Goal: Transaction & Acquisition: Purchase product/service

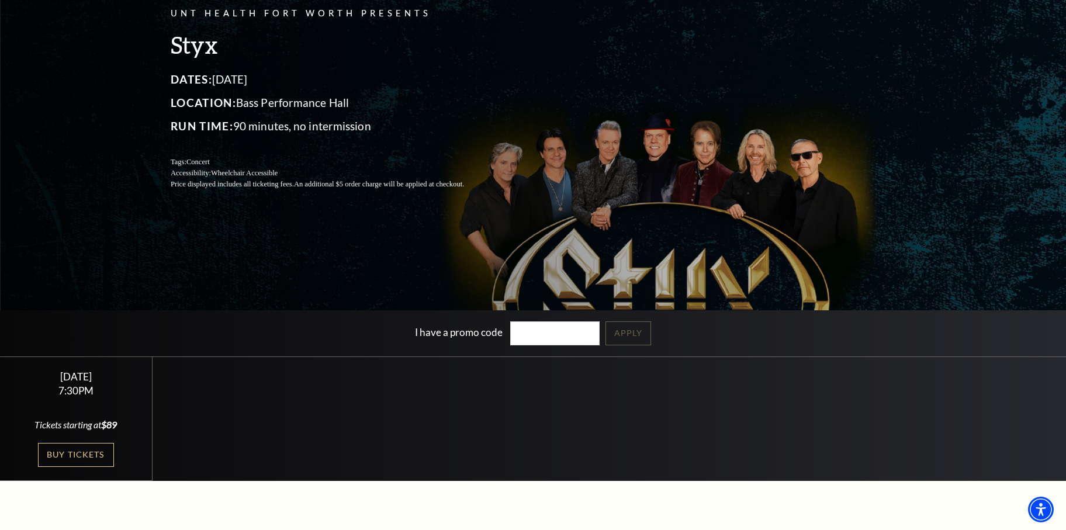
scroll to position [119, 0]
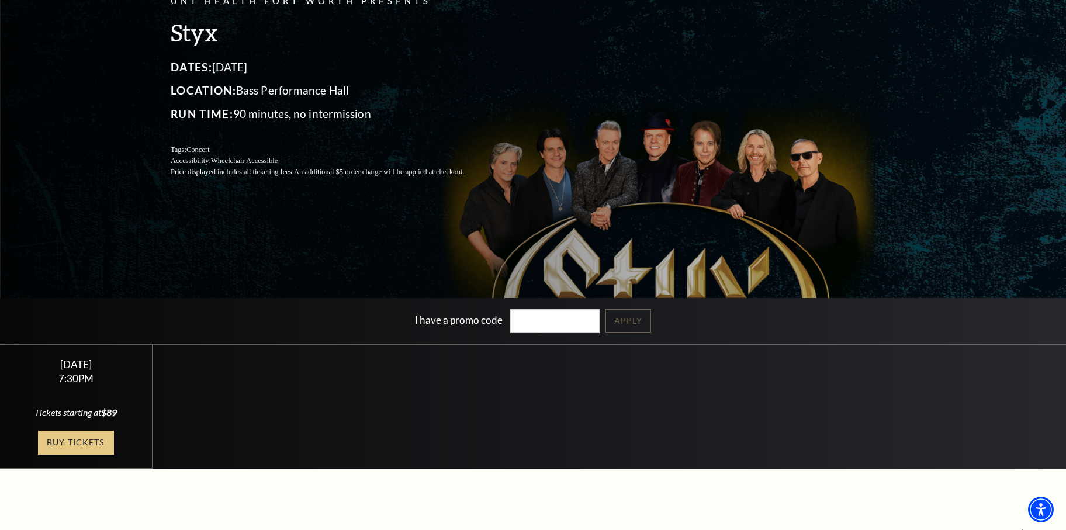
click at [75, 442] on link "Buy Tickets" at bounding box center [76, 443] width 76 height 24
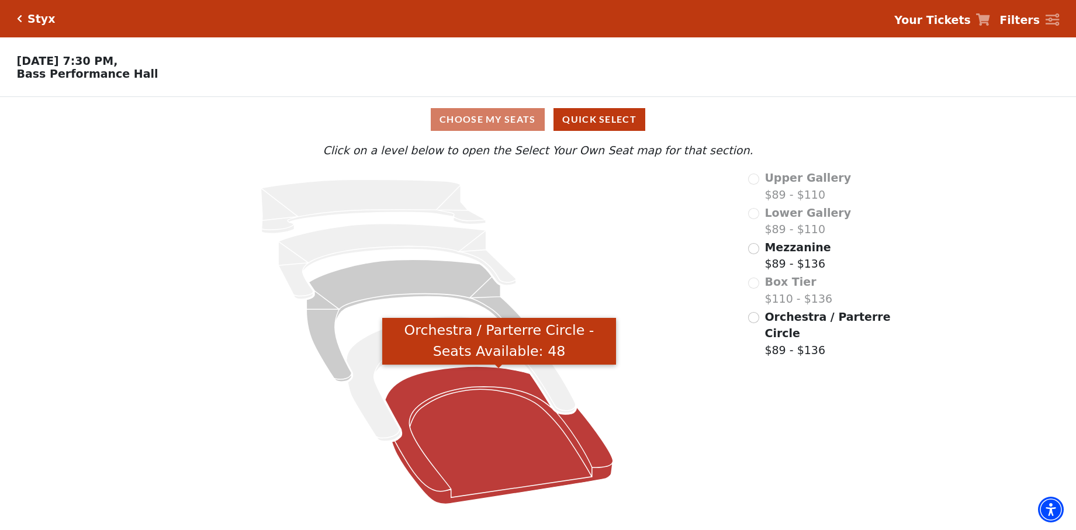
click at [454, 416] on icon "Orchestra / Parterre Circle - Seats Available: 48" at bounding box center [499, 435] width 228 height 137
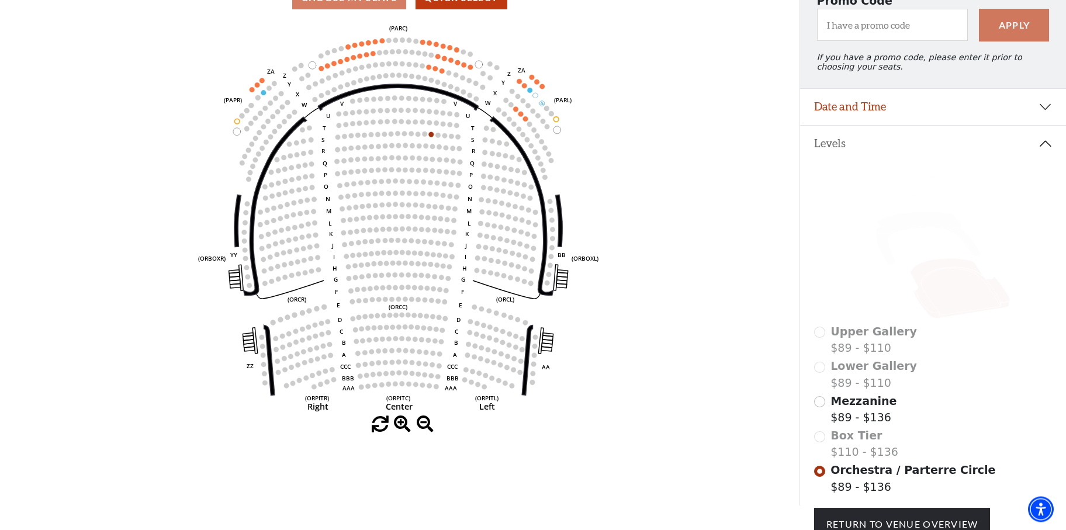
scroll to position [113, 0]
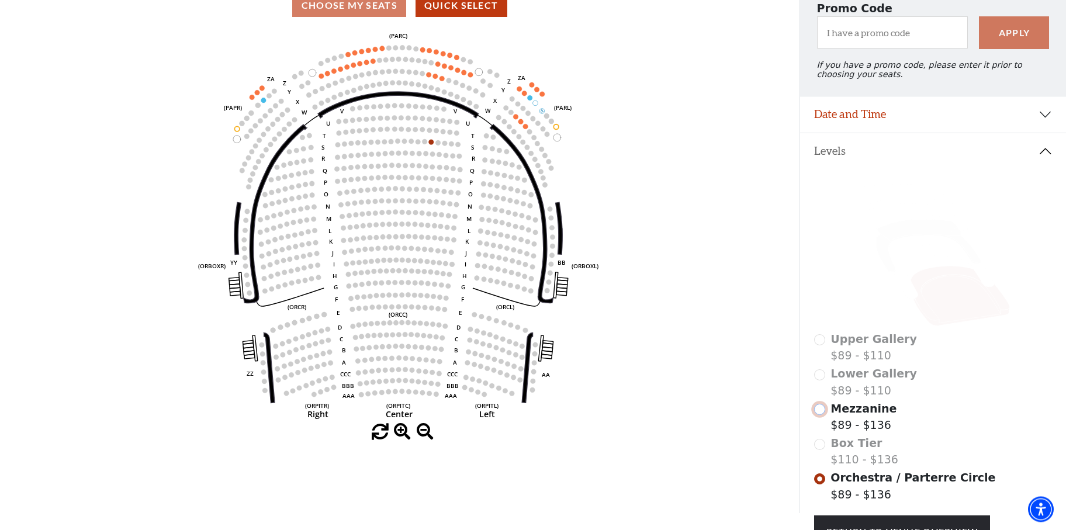
click at [820, 416] on input "Mezzanine$89 - $136\a" at bounding box center [819, 410] width 11 height 11
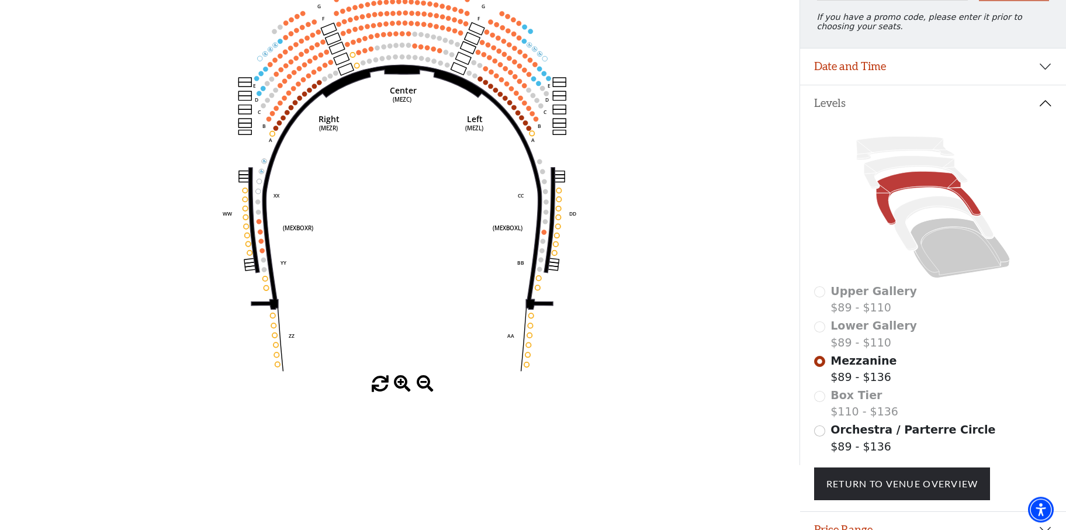
scroll to position [174, 0]
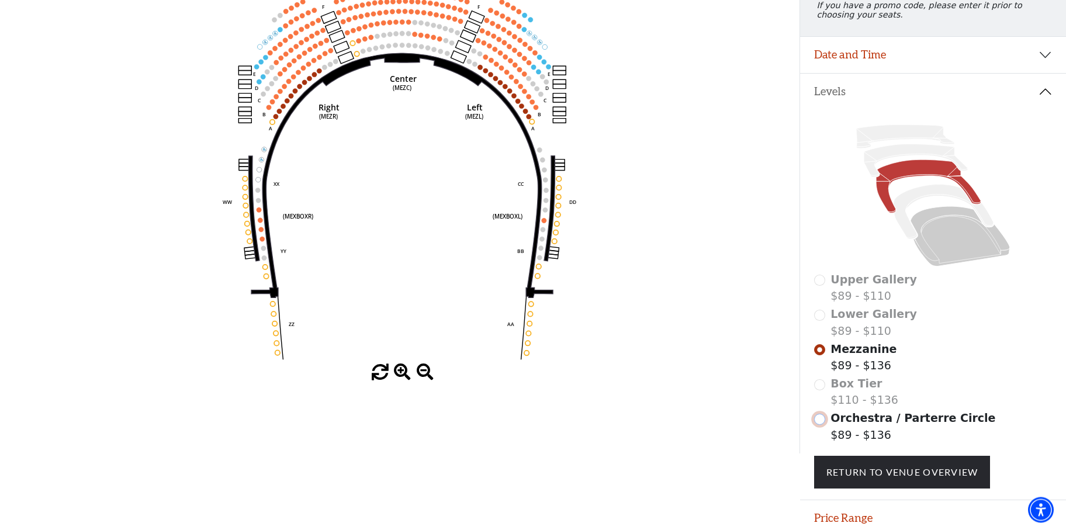
click at [821, 425] on input "Orchestra / Parterre Circle$89 - $136\a" at bounding box center [819, 419] width 11 height 11
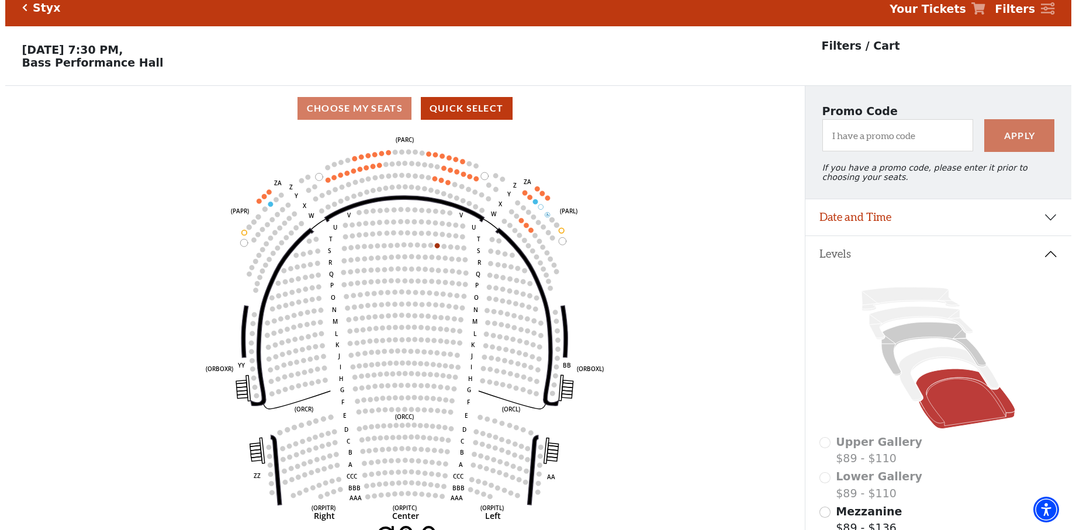
scroll to position [0, 0]
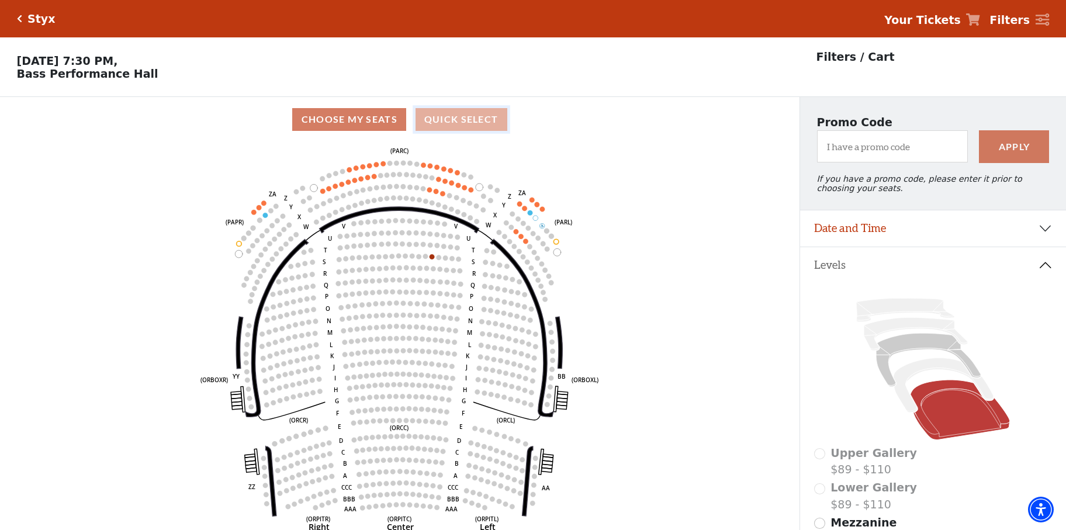
click at [463, 123] on button "Quick Select" at bounding box center [462, 119] width 92 height 23
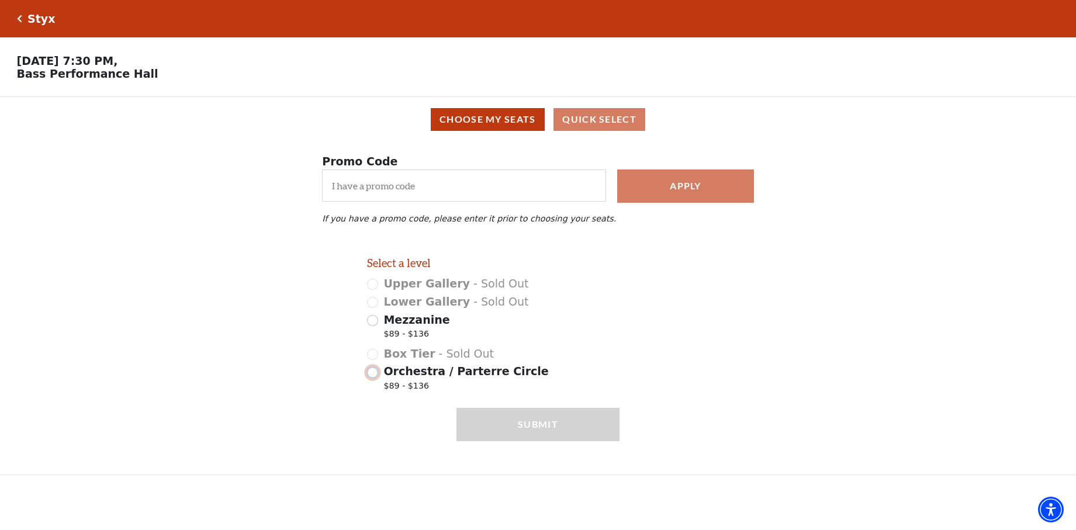
click at [372, 378] on input "Orchestra / Parterre Circle $89 - $136" at bounding box center [372, 372] width 11 height 11
radio input "true"
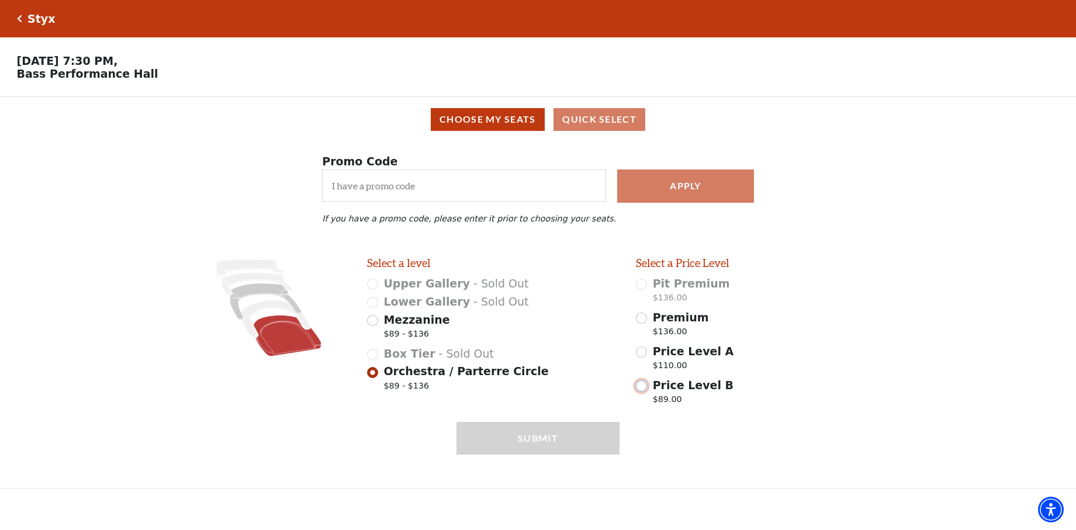
click at [640, 391] on input "Price Level B $89.00" at bounding box center [641, 386] width 11 height 11
radio input "true"
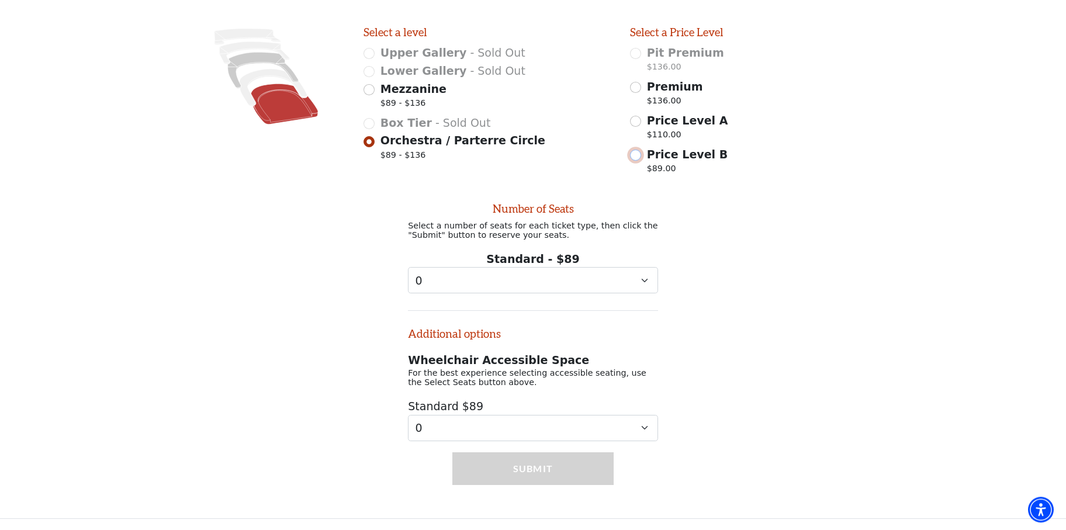
scroll to position [244, 0]
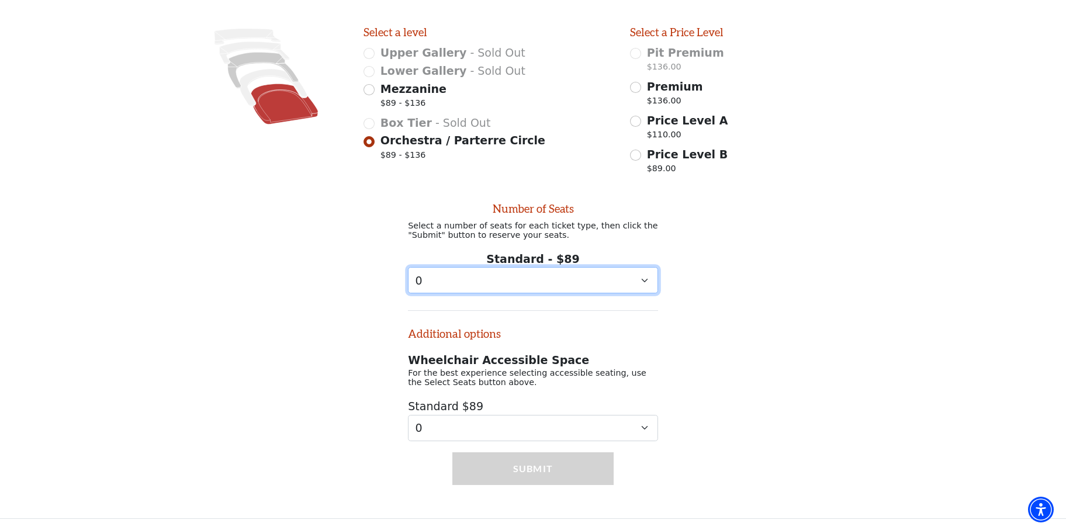
click at [408, 267] on select "0 1 2 3 4 5 6 7 8 9" at bounding box center [533, 280] width 250 height 26
select select "2"
click option "2" at bounding box center [0, 0] width 0 height 0
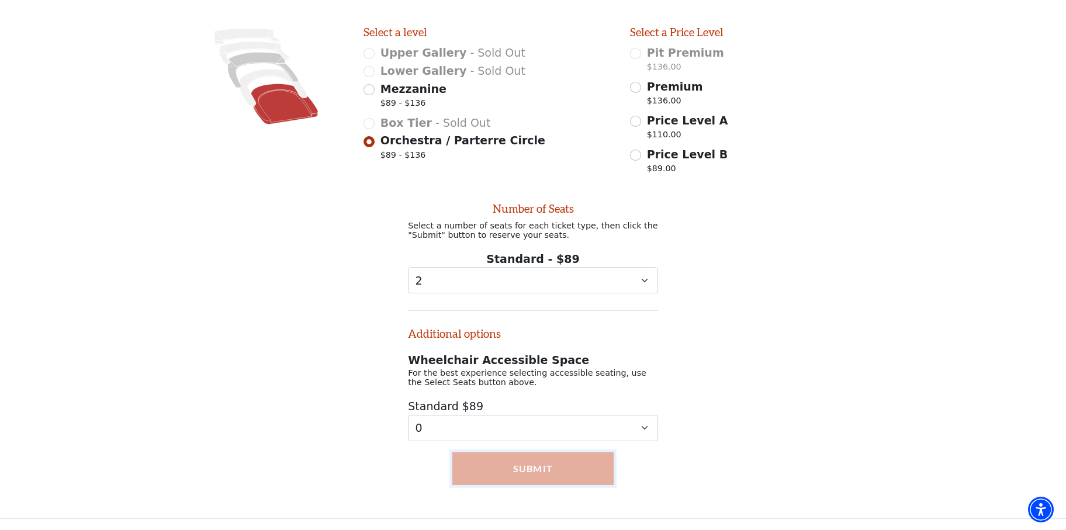
click at [520, 467] on button "Submit" at bounding box center [533, 469] width 161 height 33
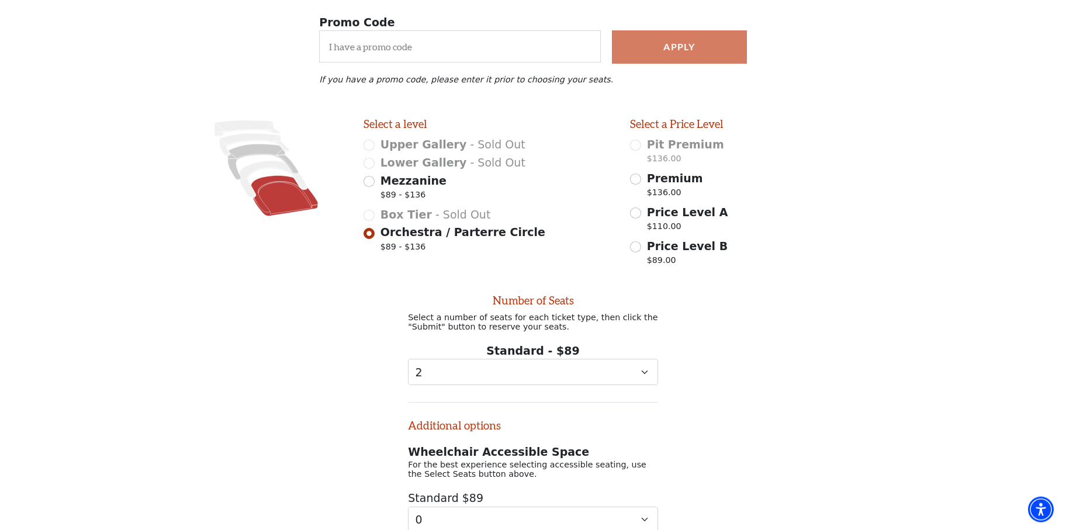
scroll to position [65, 0]
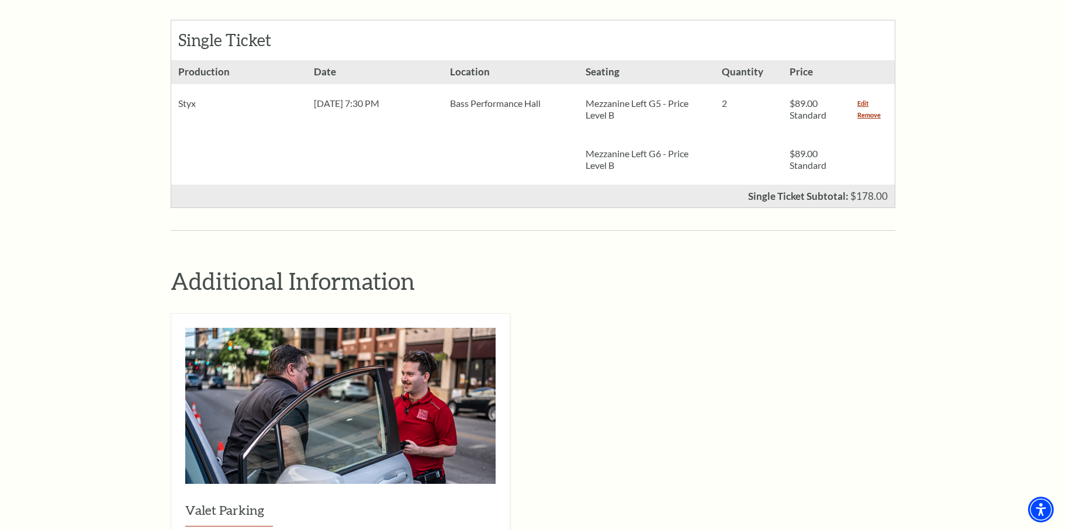
scroll to position [477, 0]
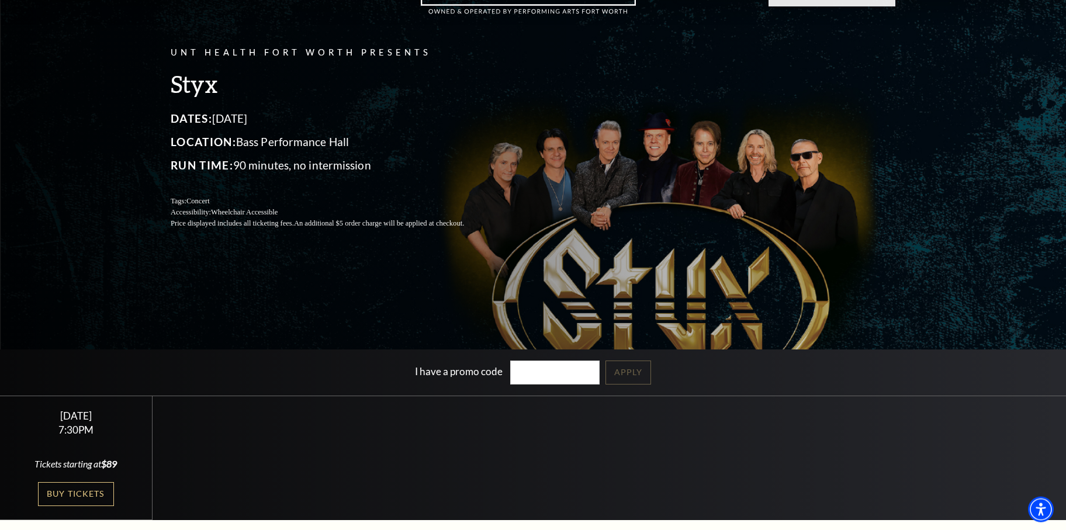
scroll to position [179, 0]
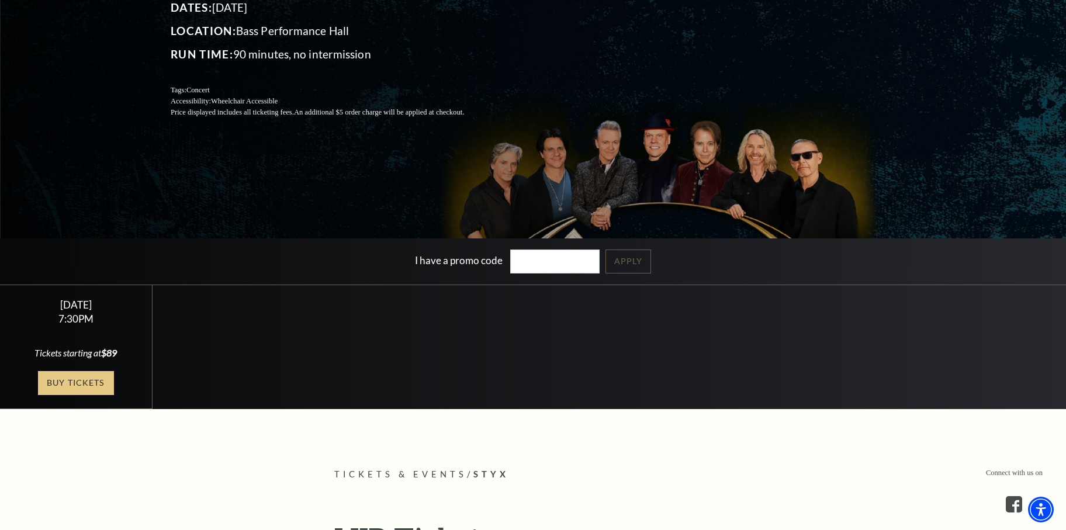
click at [71, 374] on link "Buy Tickets" at bounding box center [76, 383] width 76 height 24
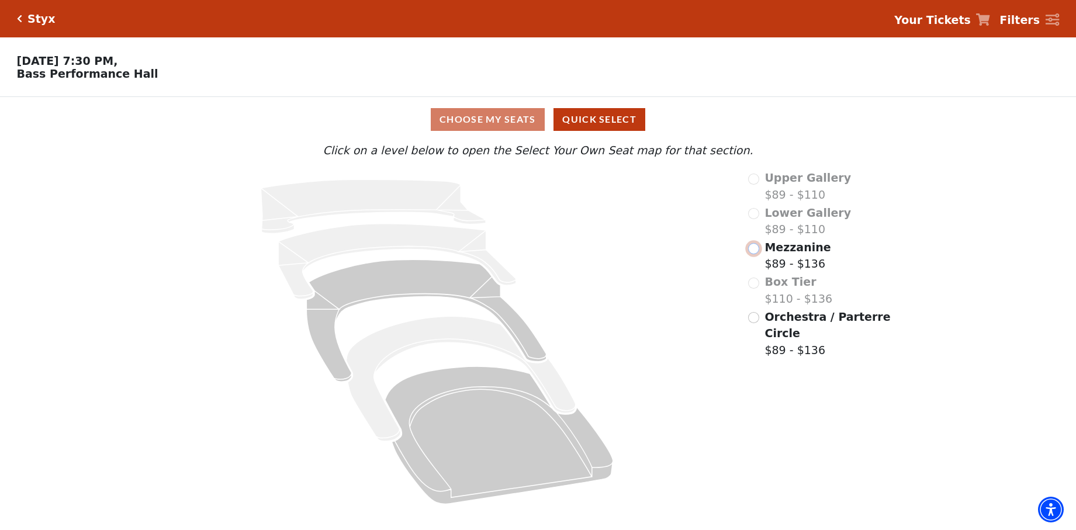
click at [756, 254] on input "Mezzanine$89 - $136\a" at bounding box center [753, 248] width 11 height 11
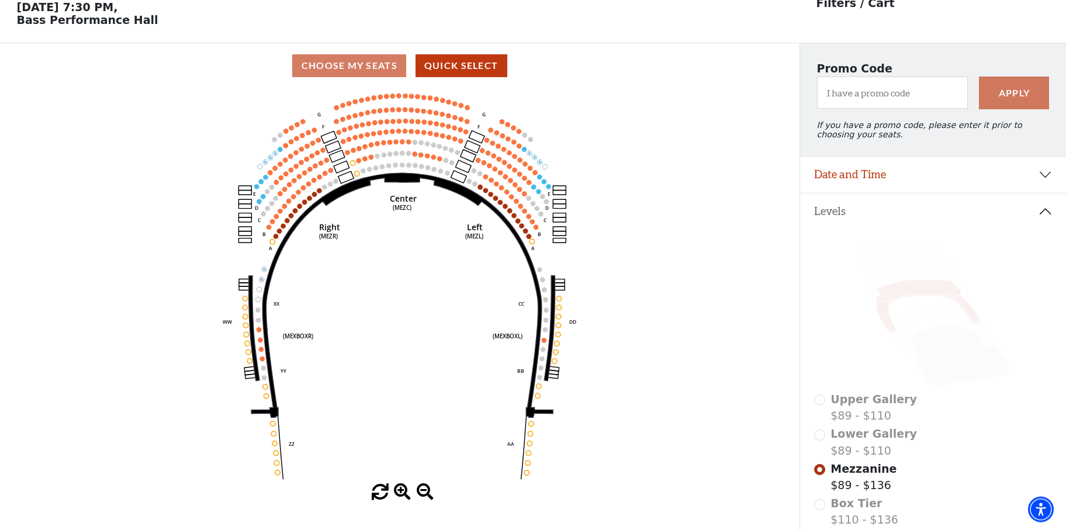
scroll to position [54, 0]
